Goal: Information Seeking & Learning: Learn about a topic

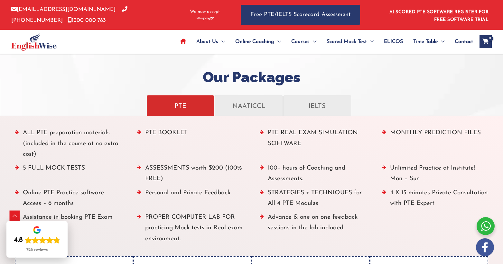
scroll to position [699, 0]
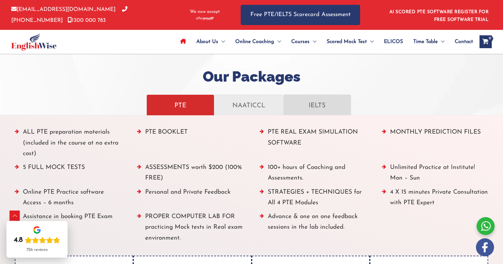
click at [315, 110] on p "IELTS" at bounding box center [317, 104] width 54 height 11
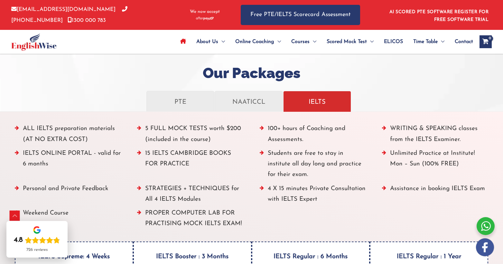
scroll to position [699, 0]
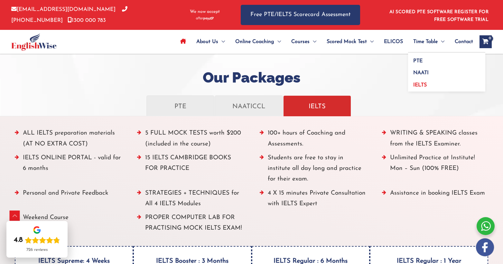
click at [419, 84] on span "IELTS" at bounding box center [420, 85] width 14 height 5
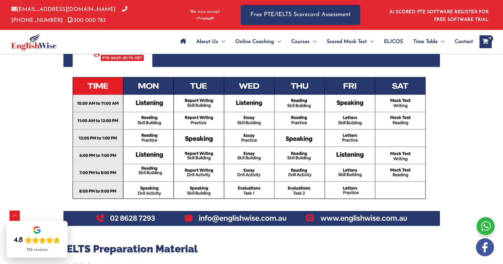
scroll to position [289, 0]
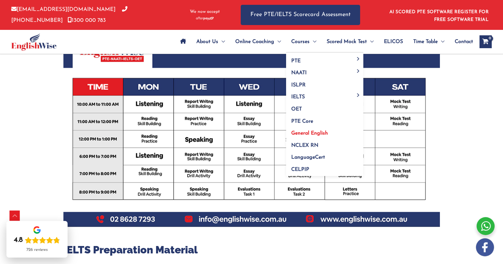
click at [307, 133] on span "General English" at bounding box center [309, 133] width 37 height 5
